Goal: Information Seeking & Learning: Learn about a topic

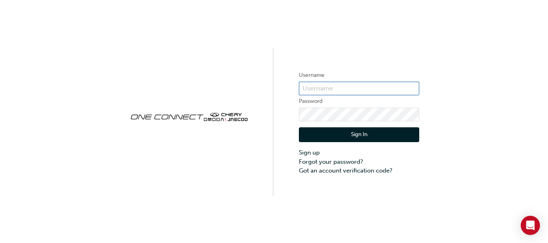
type input "CHAU1957"
click at [351, 132] on button "Sign In" at bounding box center [359, 134] width 120 height 15
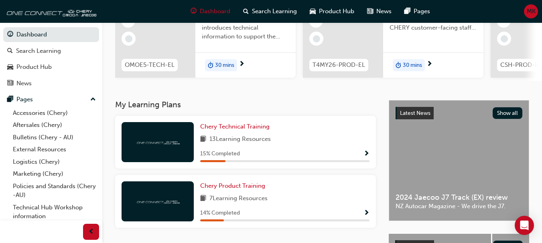
scroll to position [200, 0]
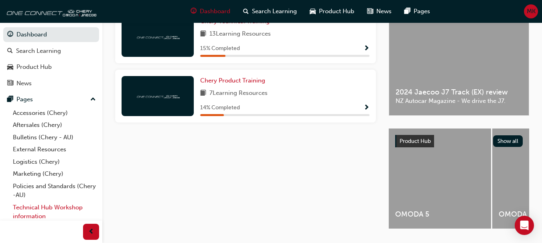
click at [38, 216] on link "Technical Hub Workshop information" at bounding box center [54, 212] width 89 height 21
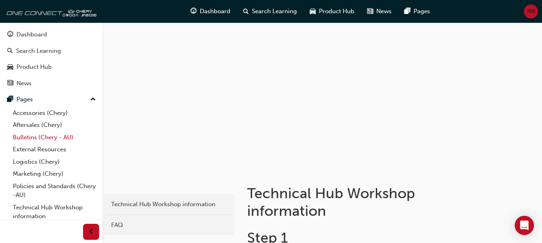
click at [25, 137] on link "Bulletins (Chery - AU)" at bounding box center [54, 137] width 89 height 12
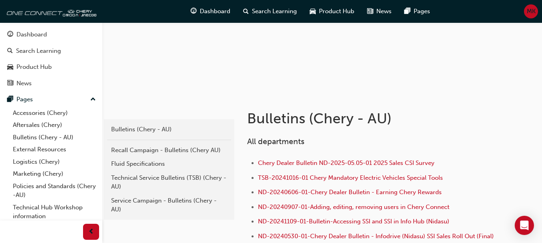
scroll to position [160, 0]
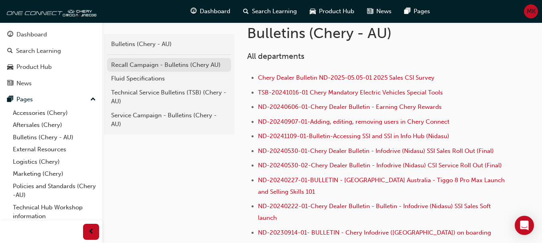
click at [147, 65] on div "Recall Campaign - Bulletins (Chery AU)" at bounding box center [169, 65] width 116 height 9
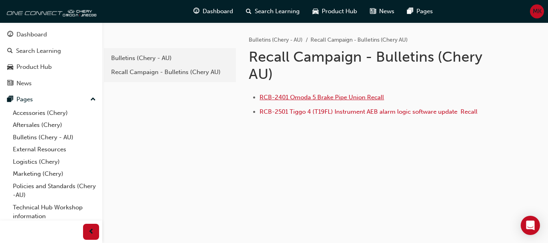
click at [339, 96] on span "RCB-2401 Omoda 5 Brake Pipe Union Recall" at bounding box center [321, 97] width 124 height 7
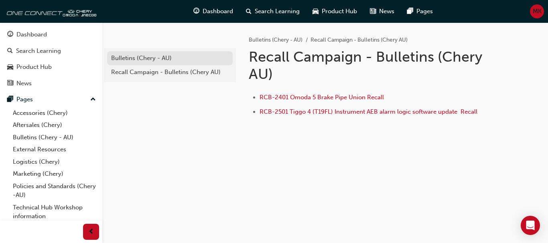
click at [139, 59] on div "Bulletins (Chery - AU)" at bounding box center [169, 58] width 117 height 9
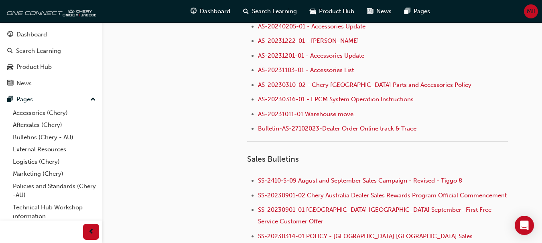
scroll to position [882, 0]
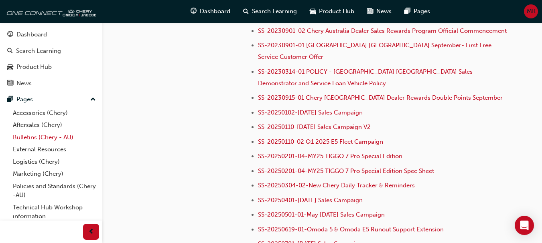
click at [33, 137] on link "Bulletins (Chery - AU)" at bounding box center [54, 137] width 89 height 12
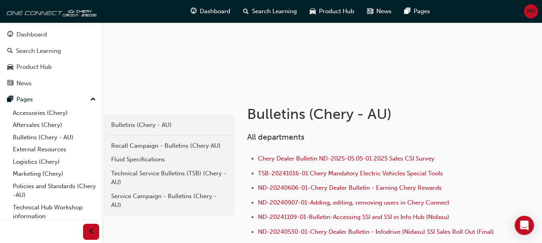
scroll to position [80, 0]
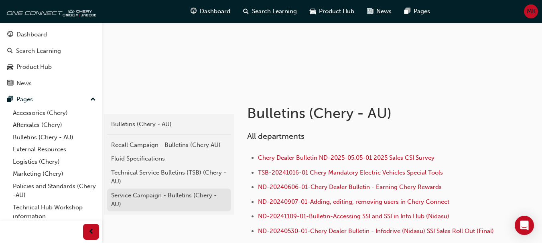
click at [146, 197] on div "Service Campaign - Bulletins (Chery - AU)" at bounding box center [169, 200] width 116 height 18
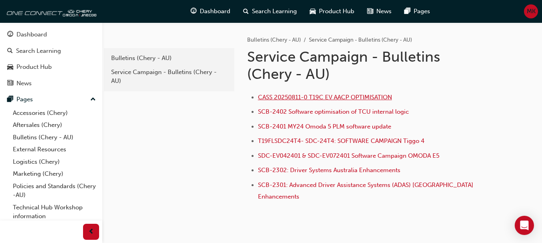
click at [280, 96] on span "CASS 20250811-0 T19C EV AACP OPTIMISATION" at bounding box center [325, 97] width 134 height 7
click at [302, 154] on span "SDC-EV042401 & SDC-EV072401 Software Campaign OMODA E5" at bounding box center [348, 155] width 181 height 7
